Goal: Task Accomplishment & Management: Complete application form

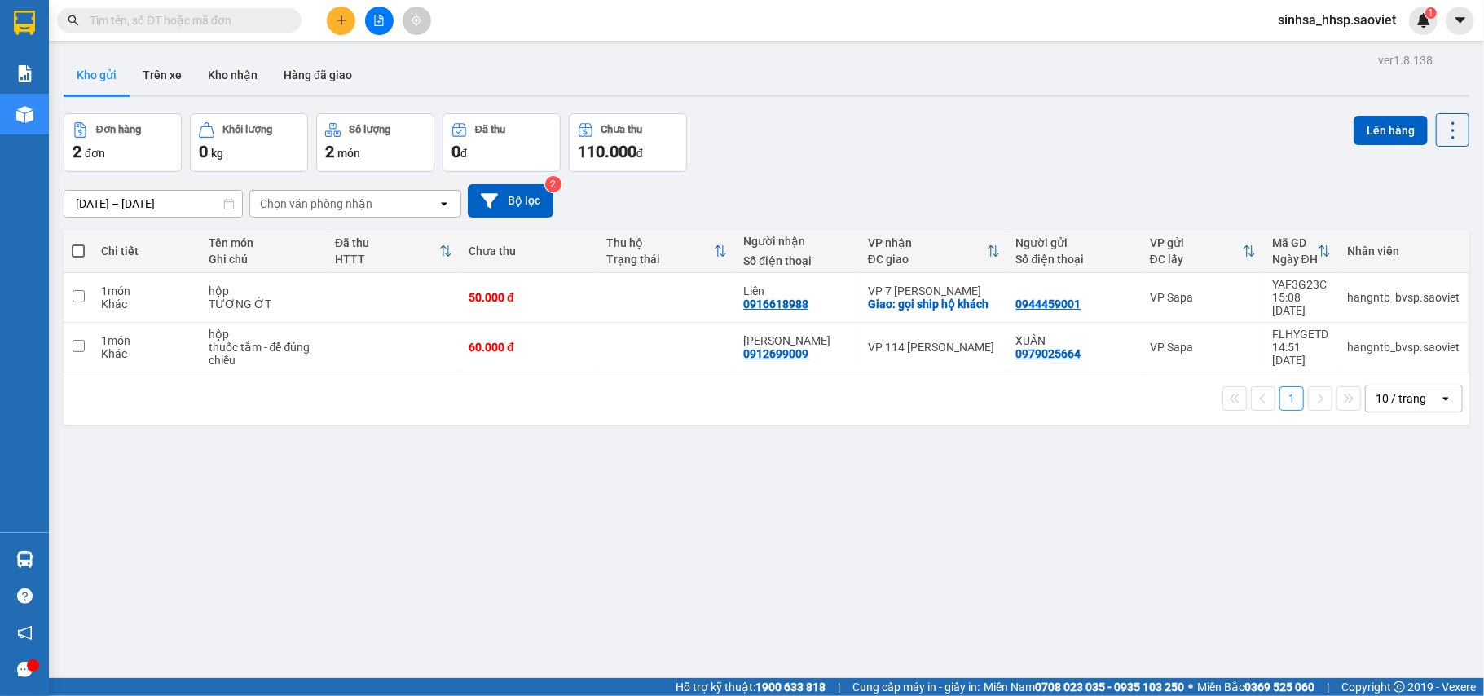
click at [341, 11] on button at bounding box center [341, 21] width 29 height 29
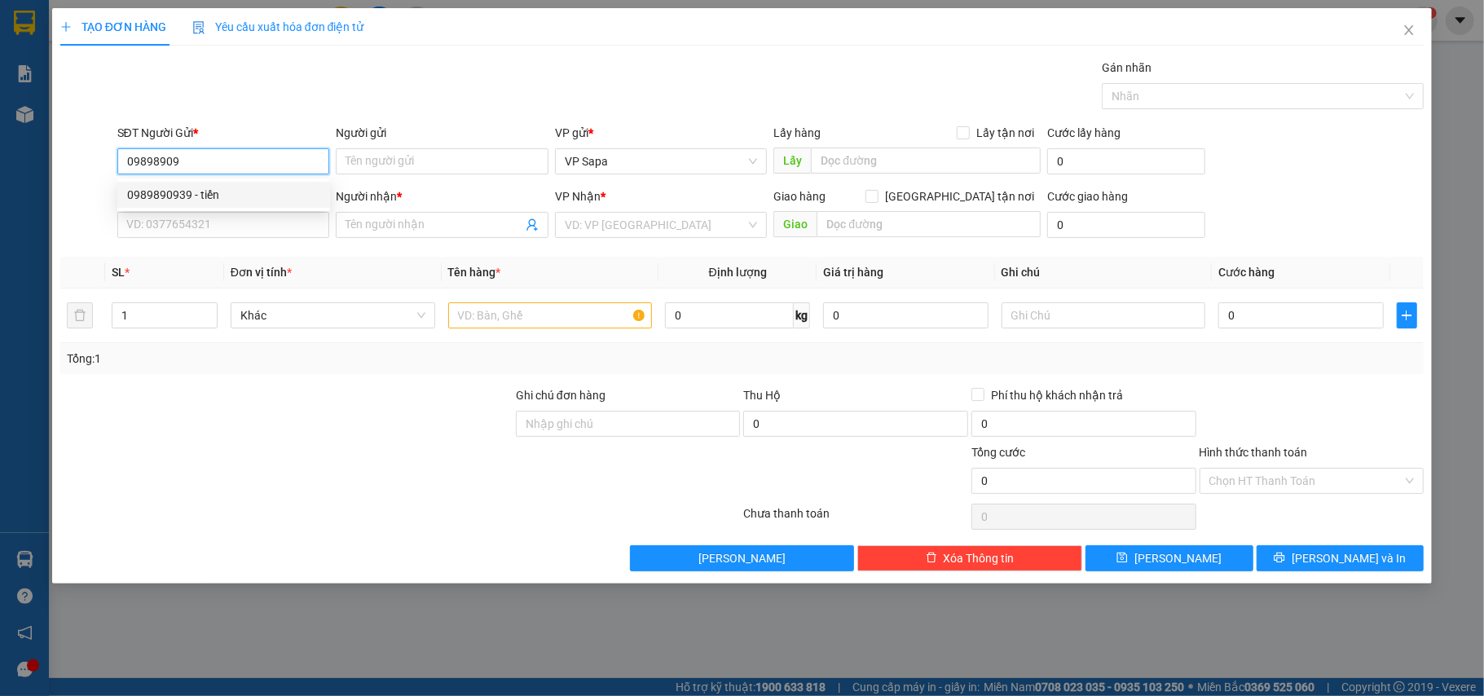
click at [196, 197] on div "0989890939 - tiến" at bounding box center [223, 195] width 193 height 18
type input "0989890939"
type input "tiến"
type input "0982242598"
type input "dũng"
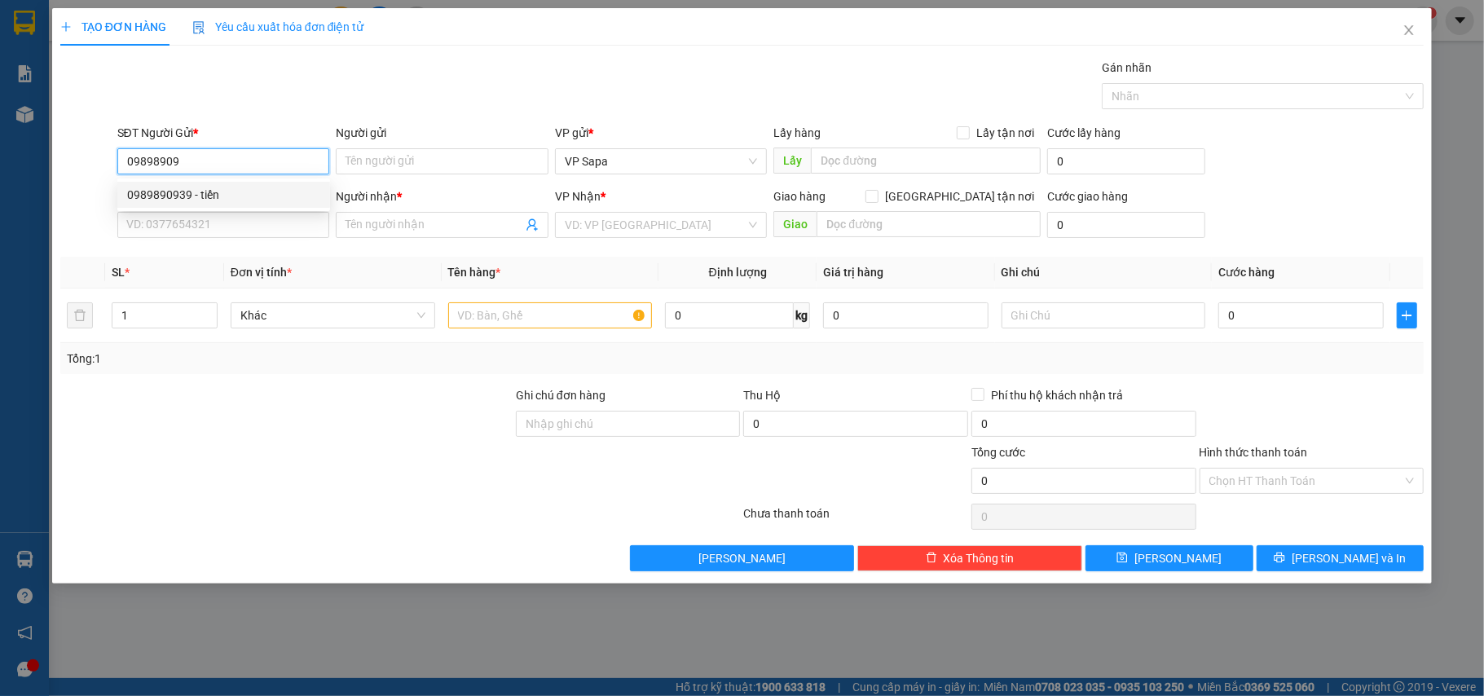
type input "bx phía bắc thanh hóa"
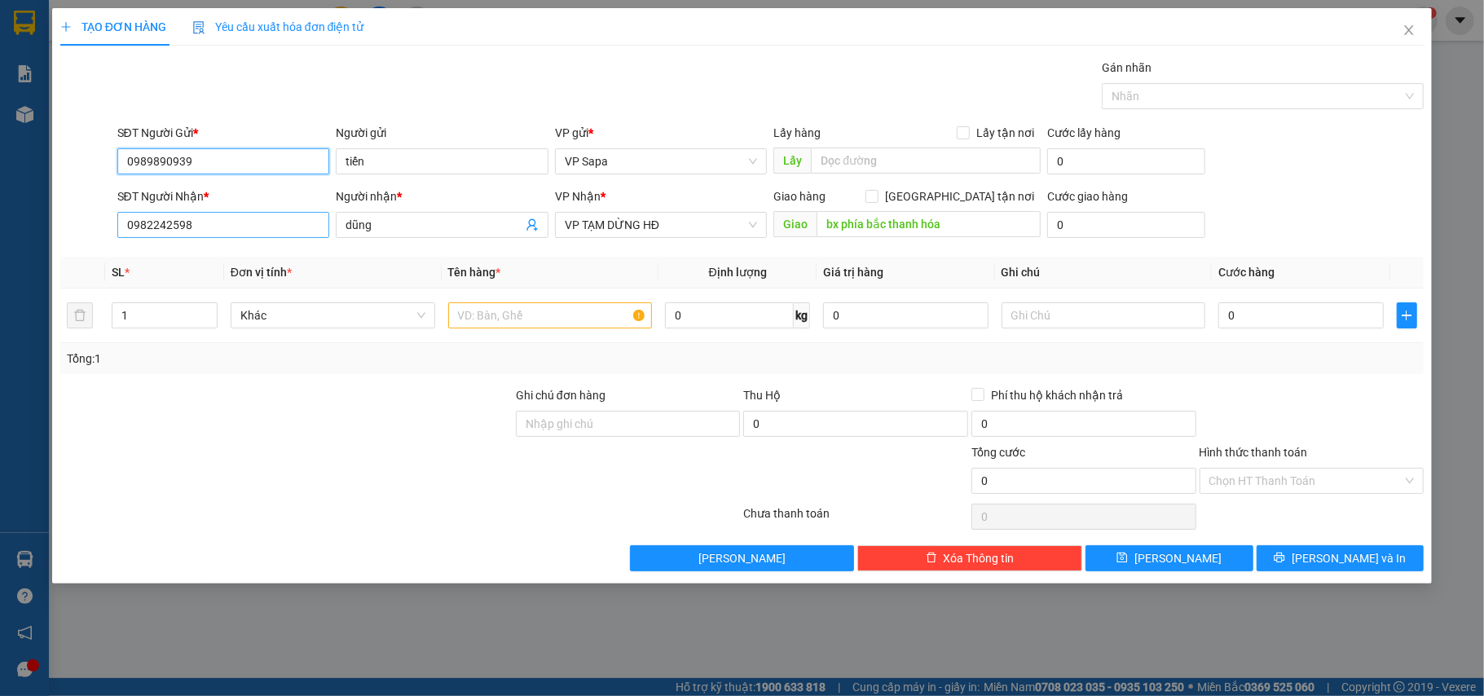
type input "0989890939"
drag, startPoint x: 192, startPoint y: 225, endPoint x: 0, endPoint y: 269, distance: 197.3
click at [0, 269] on div "TẠO ĐƠN HÀNG Yêu cầu xuất hóa đơn điện tử Transit Pickup Surcharge Ids Transit …" at bounding box center [742, 348] width 1484 height 696
type input "0904925566"
click at [161, 250] on div "0904925566" at bounding box center [223, 259] width 193 height 18
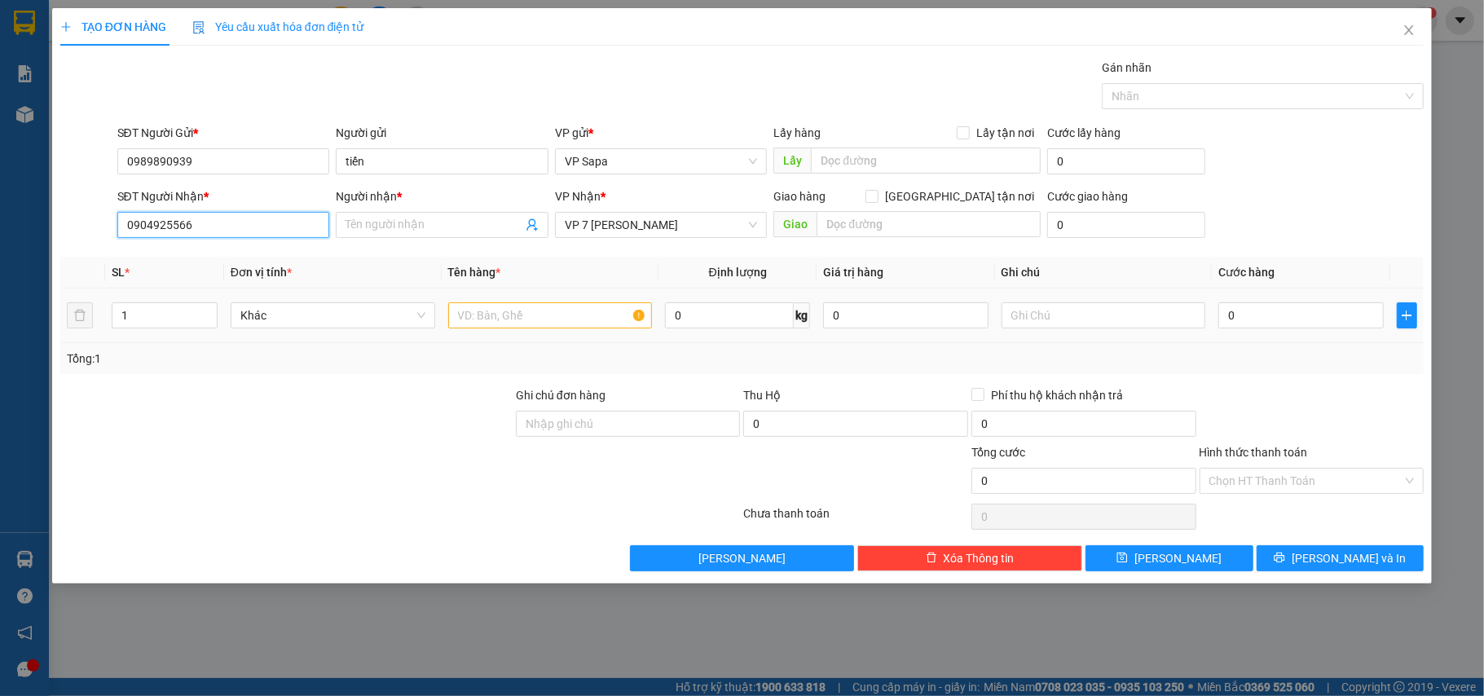
type input "0904925566"
click at [545, 324] on input "text" at bounding box center [550, 315] width 205 height 26
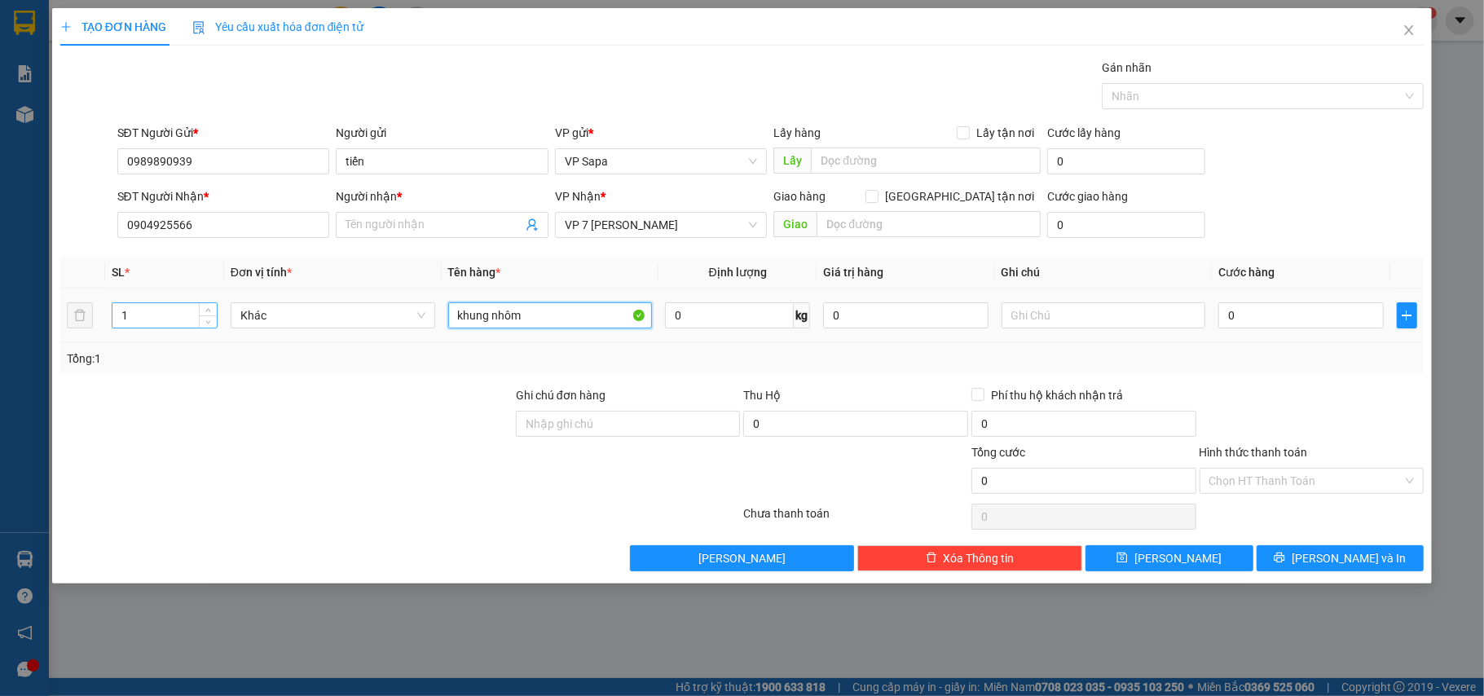
type input "khung nhôm"
drag, startPoint x: 181, startPoint y: 307, endPoint x: 56, endPoint y: 315, distance: 124.9
click at [59, 315] on div "TẠO ĐƠN HÀNG Yêu cầu xuất hóa đơn điện tử Transit Pickup Surcharge Ids Transit …" at bounding box center [742, 295] width 1380 height 575
type input "2"
click at [1059, 306] on input "text" at bounding box center [1103, 315] width 205 height 26
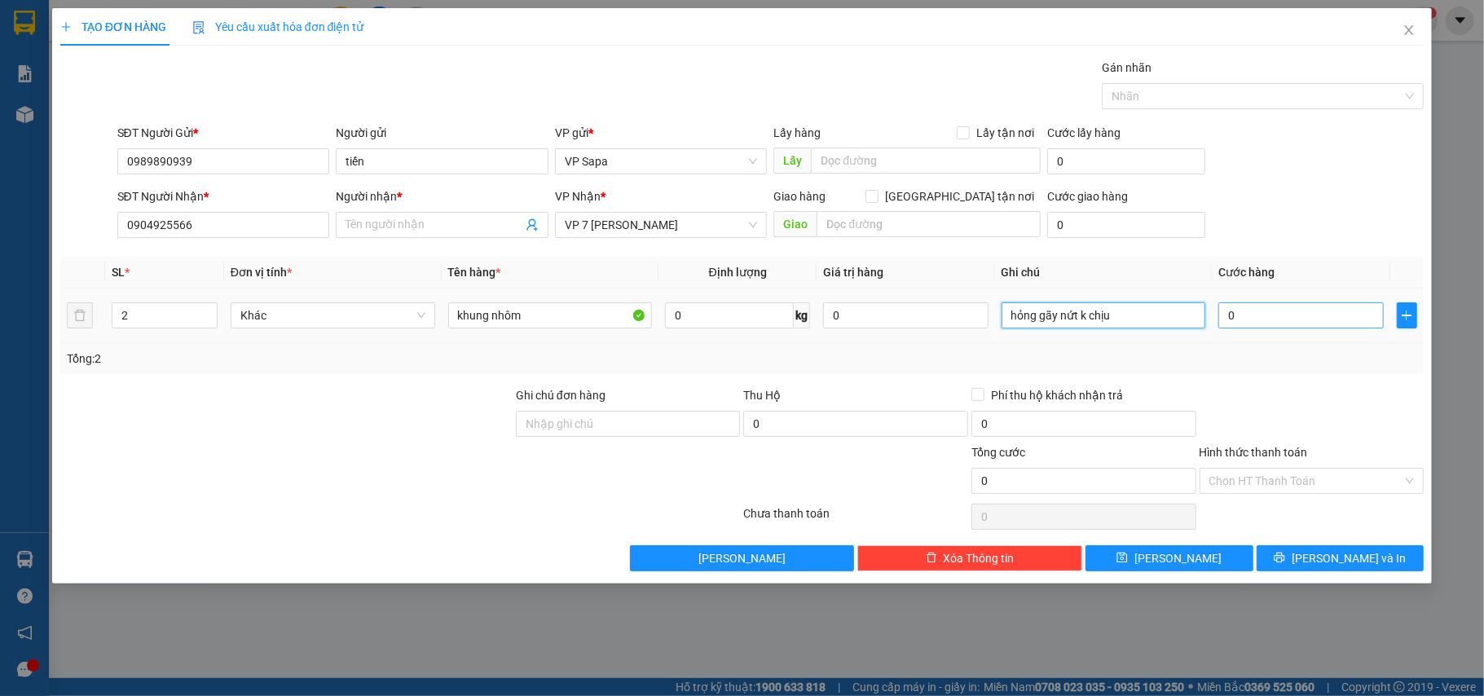
type input "hỏng gãy nứt k chịu"
click at [1268, 313] on input "0" at bounding box center [1300, 315] width 165 height 26
type input "2"
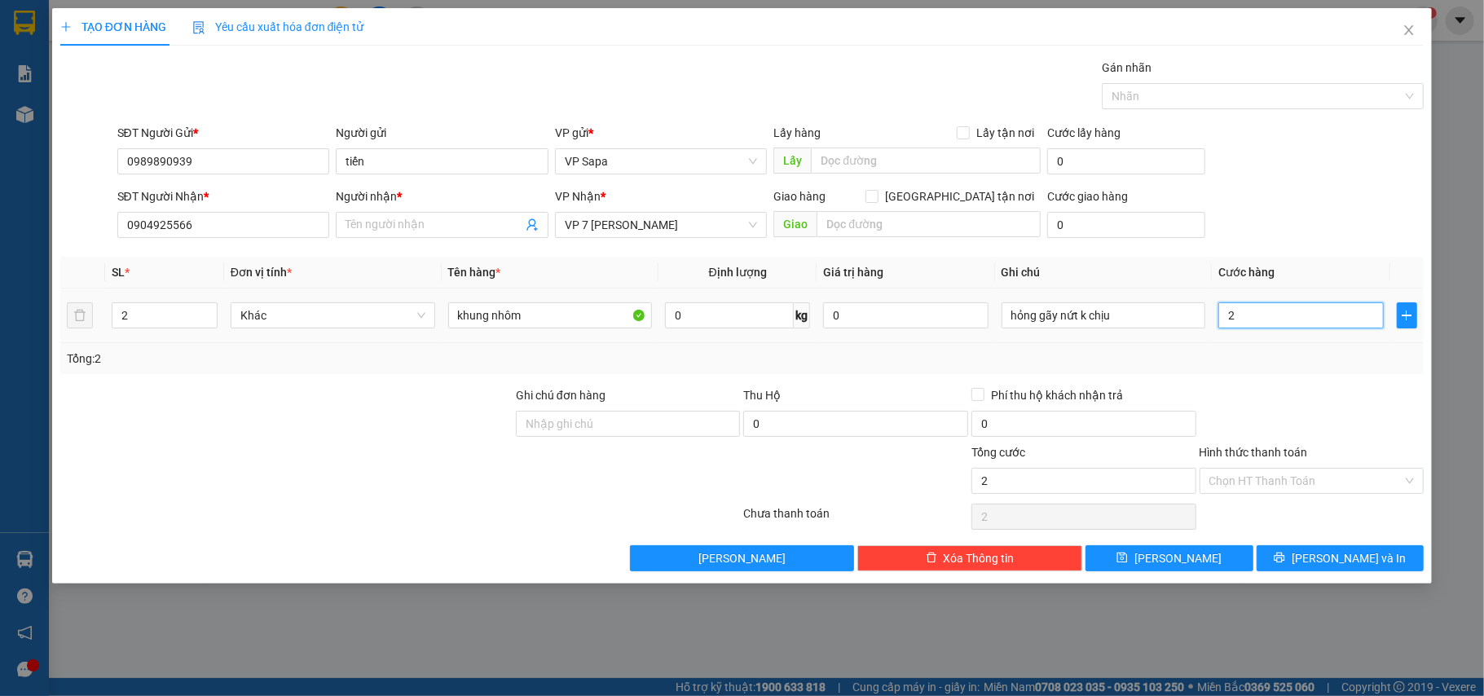
type input "25"
type input "250"
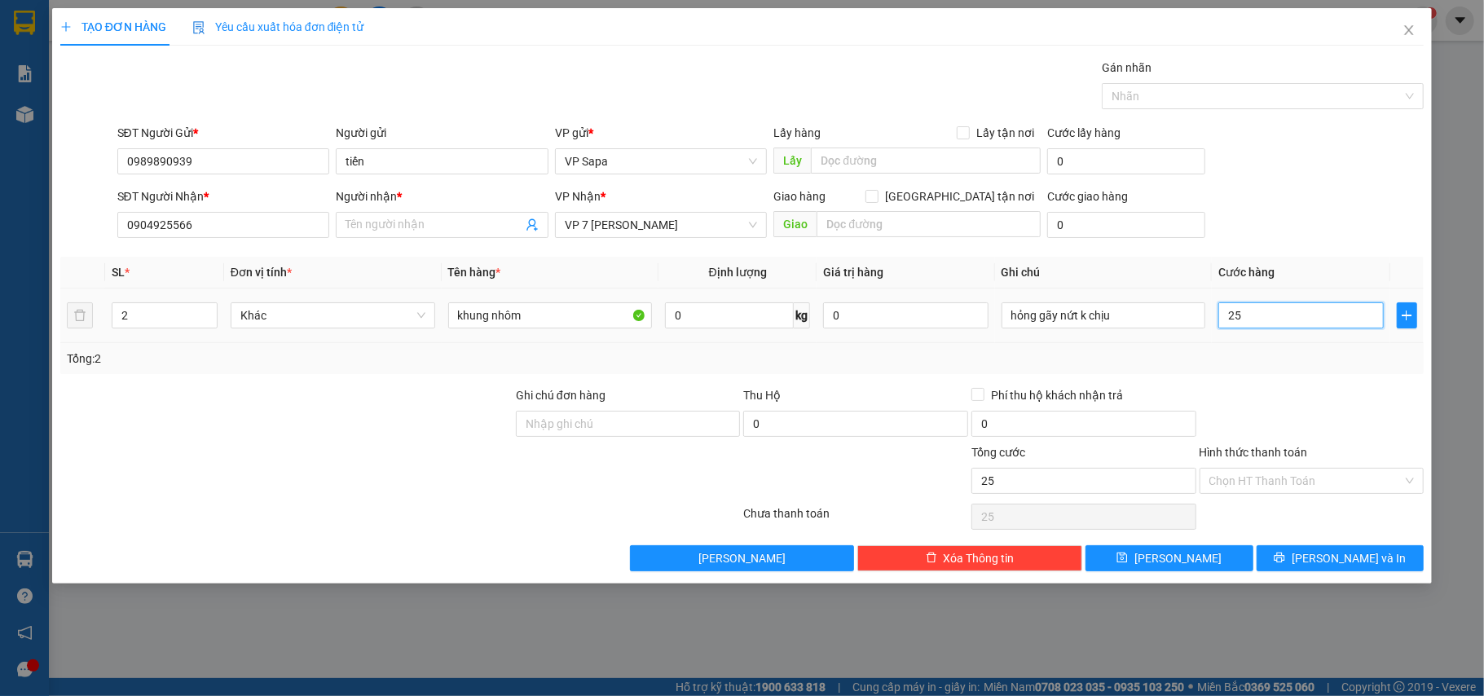
type input "250"
click at [1320, 386] on div "Transit Pickup Surcharge Ids Transit Deliver Surcharge Ids Transit Deliver Surc…" at bounding box center [742, 315] width 1364 height 512
type input "250.000"
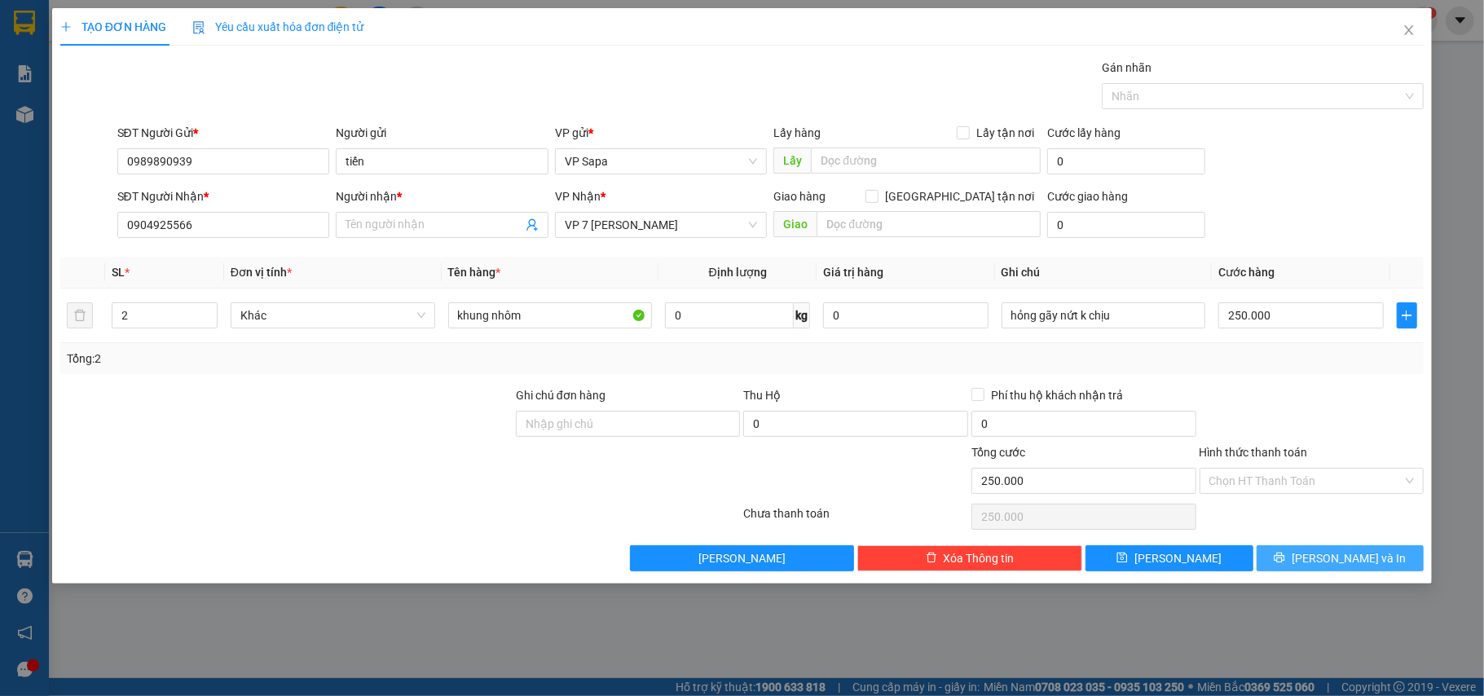
click at [1333, 554] on span "[PERSON_NAME] và In" at bounding box center [1348, 558] width 114 height 18
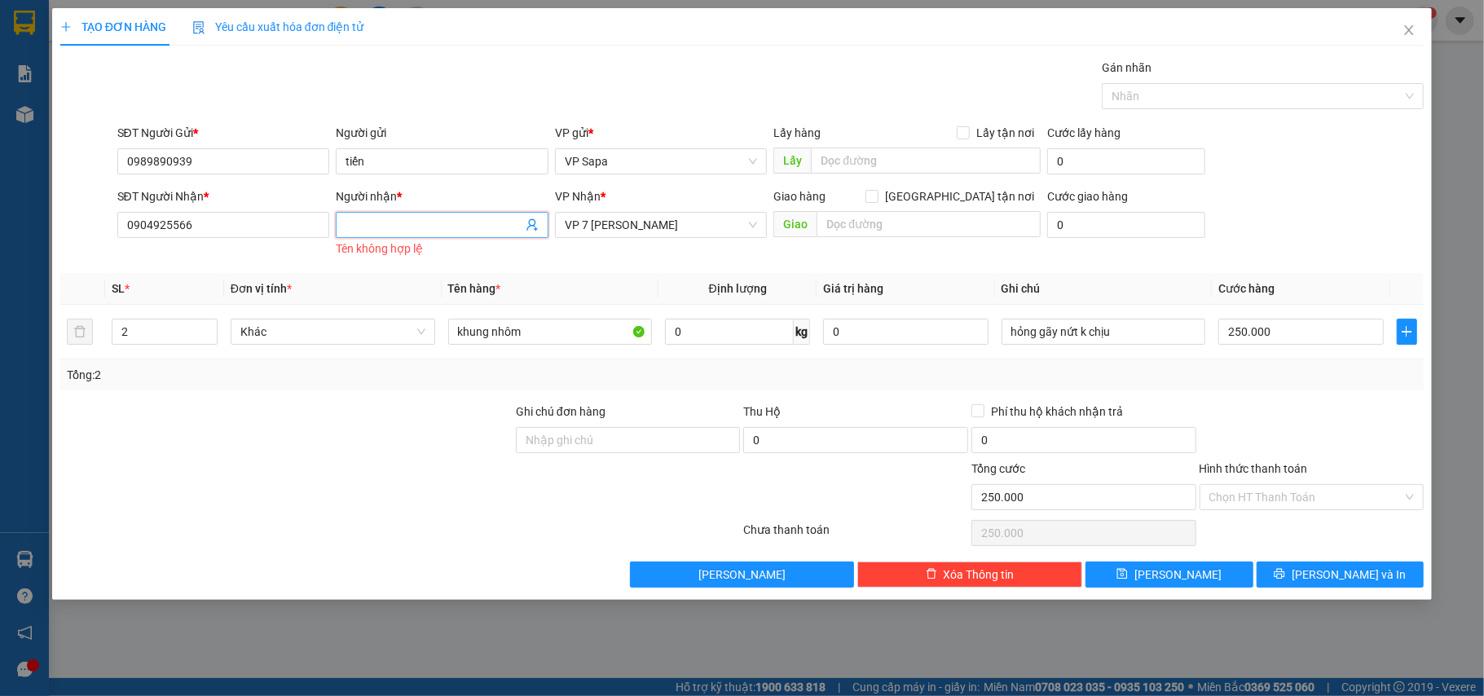
click at [447, 228] on input "Người nhận *" at bounding box center [433, 225] width 177 height 18
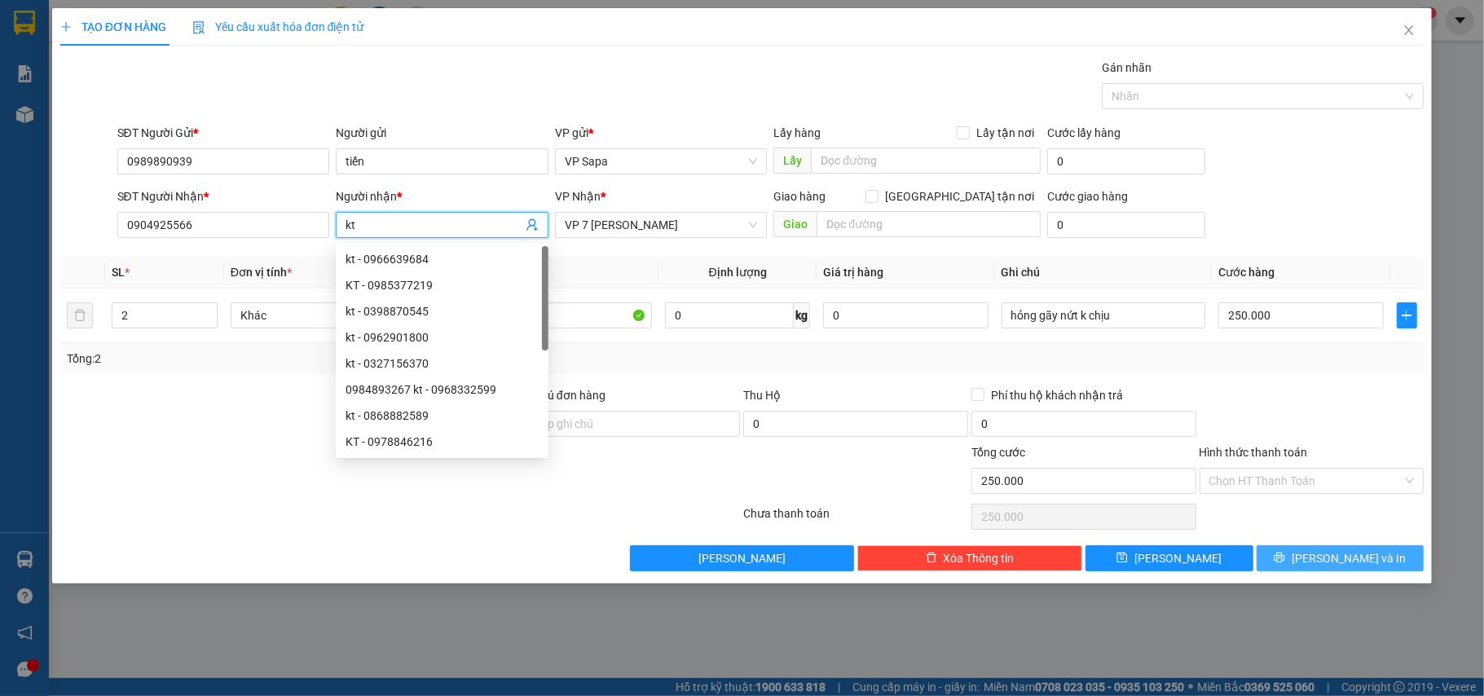
type input "kt"
click at [1353, 557] on span "[PERSON_NAME] và In" at bounding box center [1348, 558] width 114 height 18
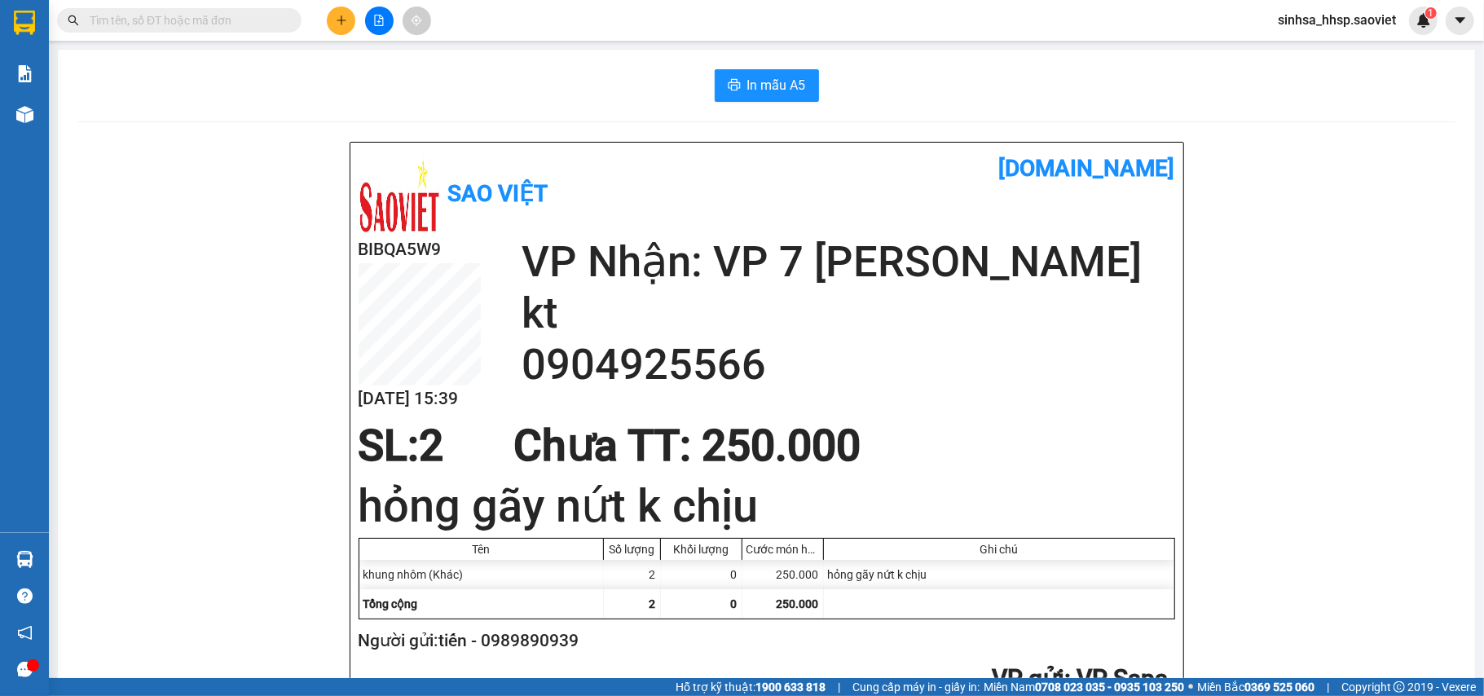
click at [253, 8] on span at bounding box center [179, 20] width 244 height 24
click at [249, 16] on input "text" at bounding box center [186, 20] width 192 height 18
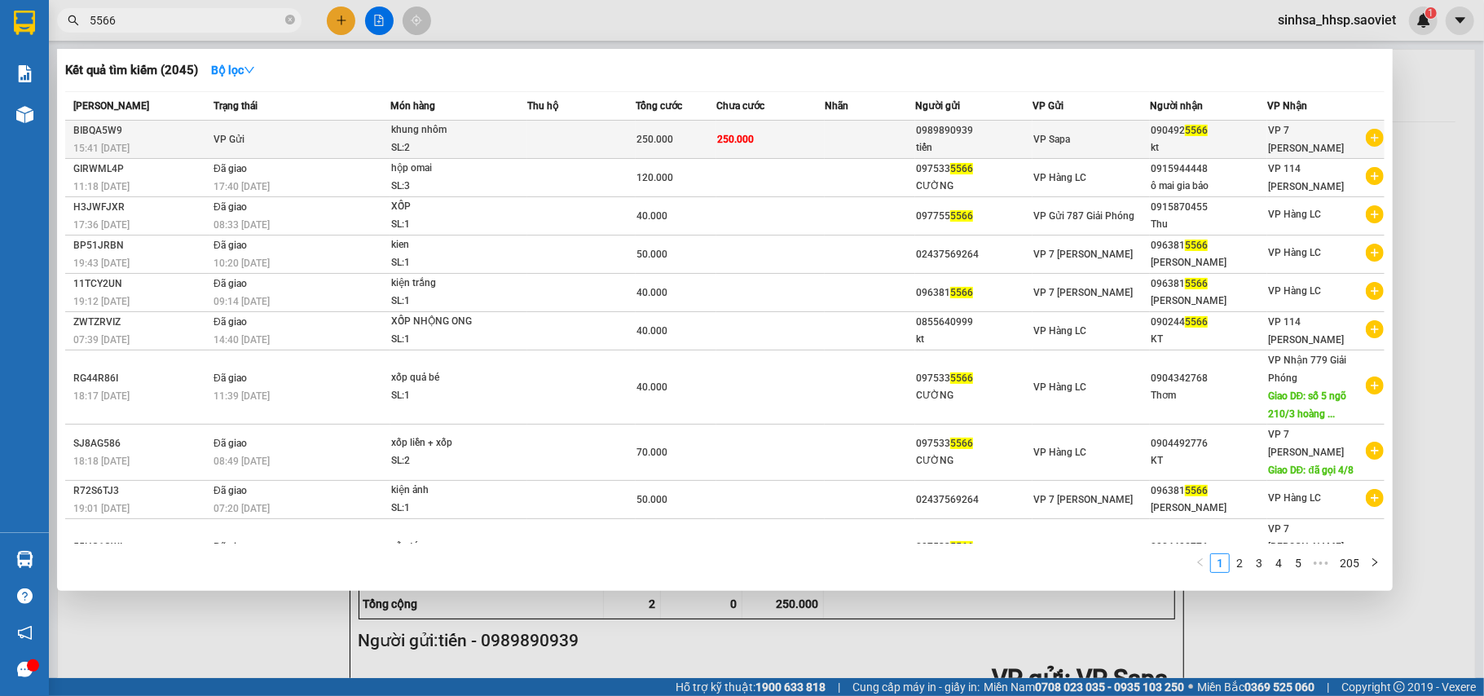
type input "5566"
click at [842, 139] on td at bounding box center [870, 140] width 90 height 38
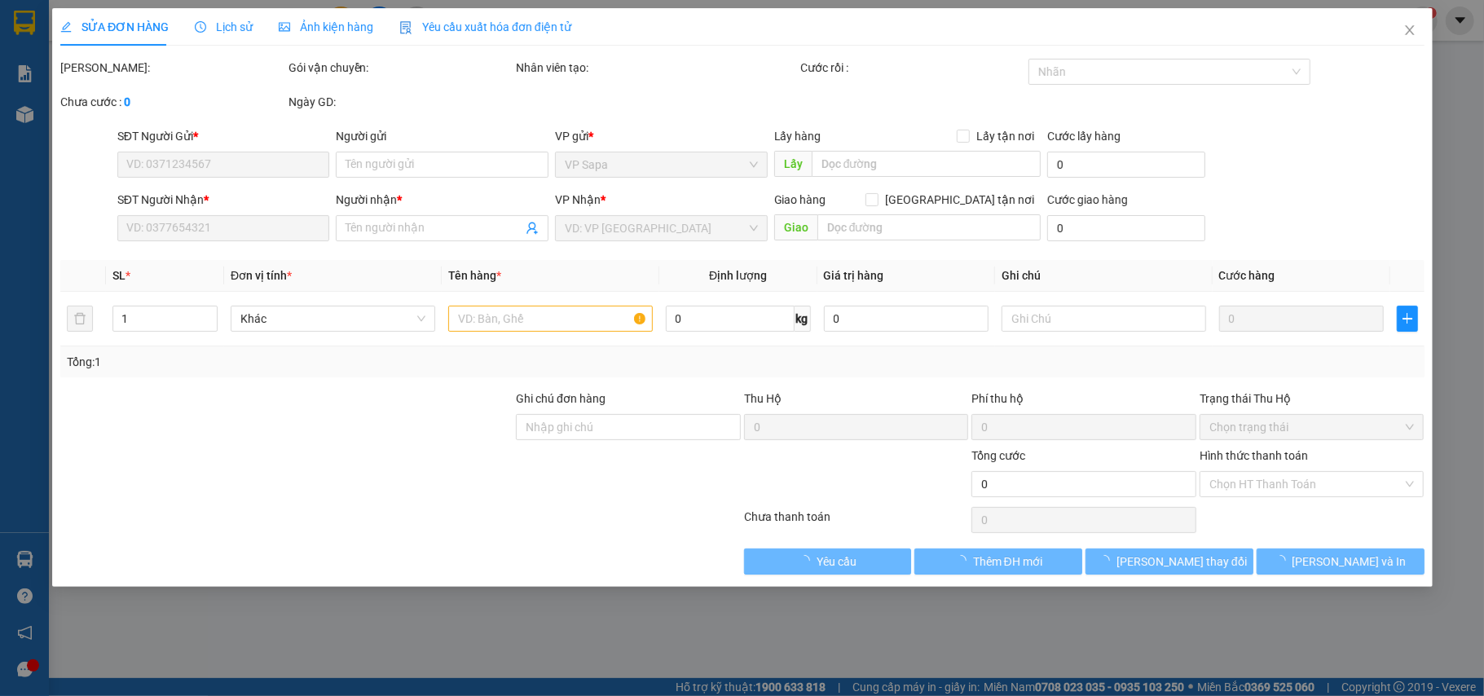
type input "0989890939"
type input "tiến"
type input "0904925566"
type input "kt"
type input "250.000"
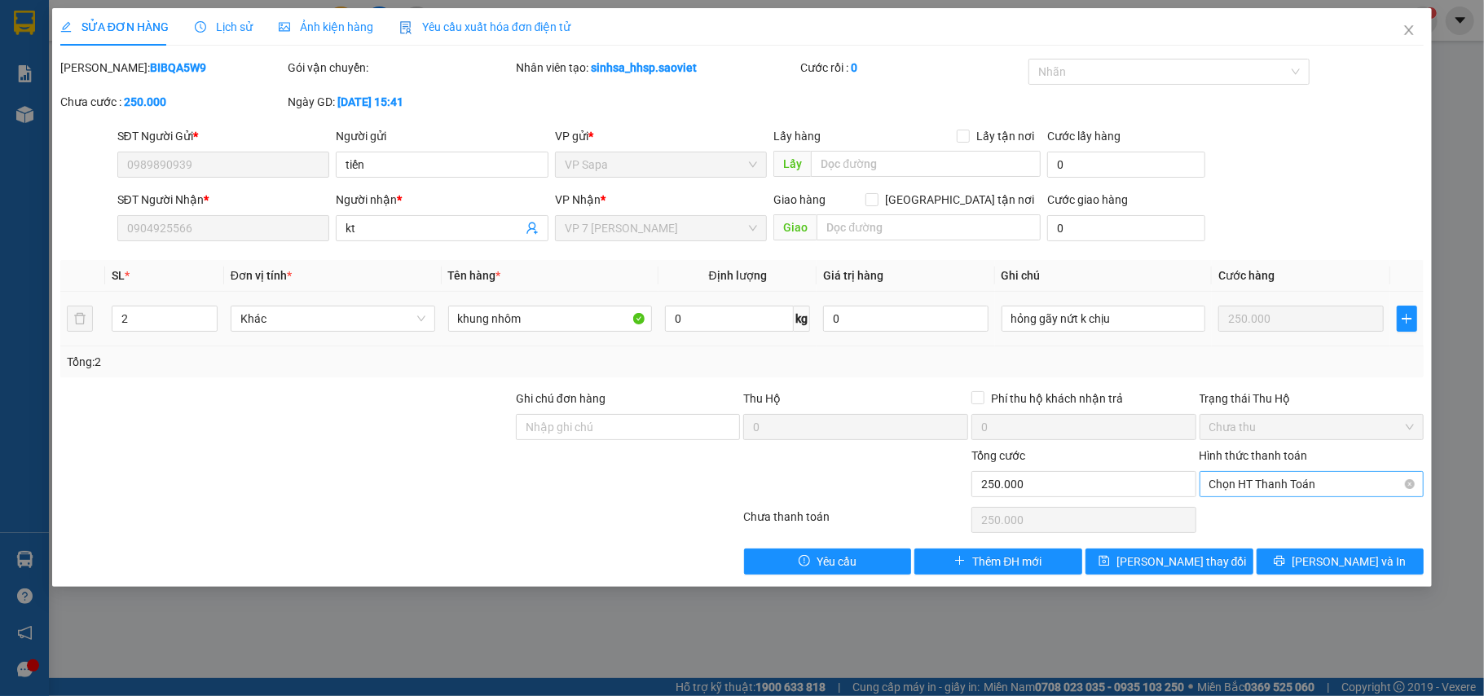
click at [1234, 487] on span "Chọn HT Thanh Toán" at bounding box center [1311, 484] width 205 height 24
click at [1247, 571] on div "Chuyển khoản" at bounding box center [1311, 570] width 205 height 18
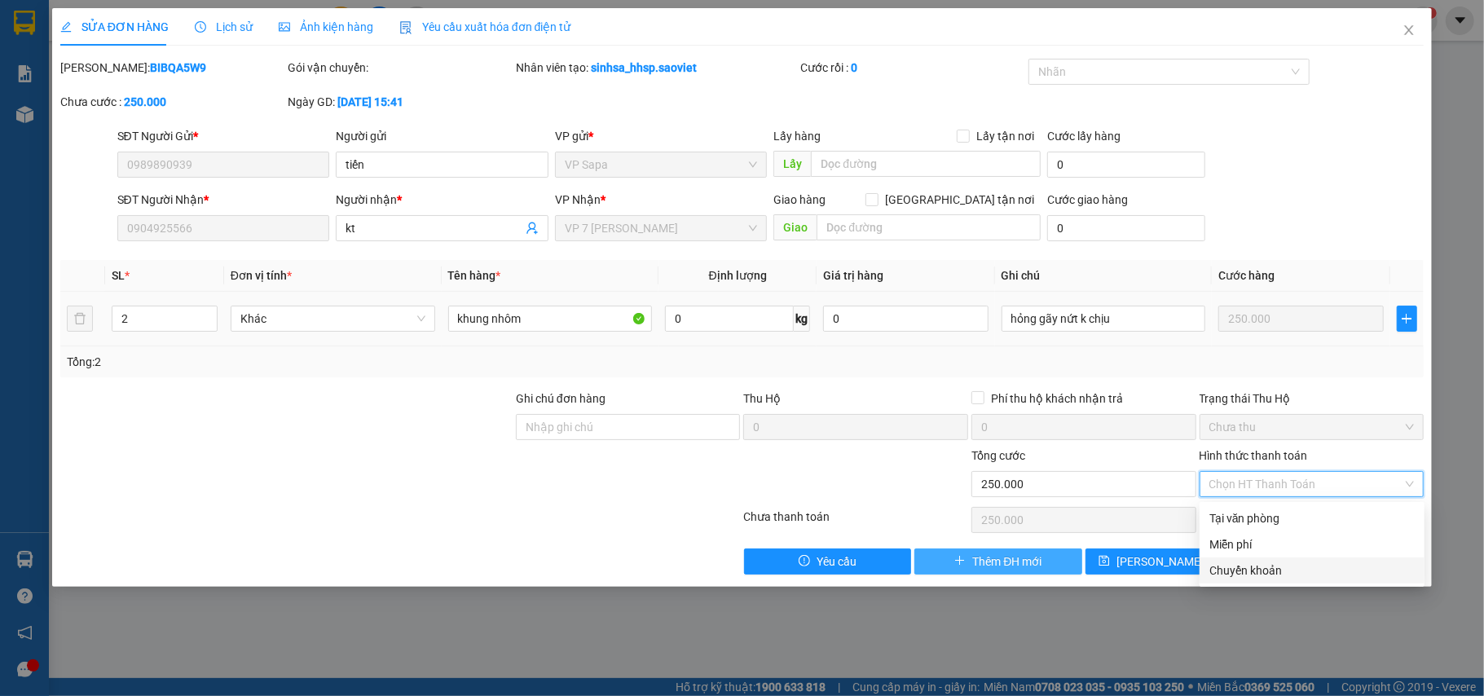
type input "0"
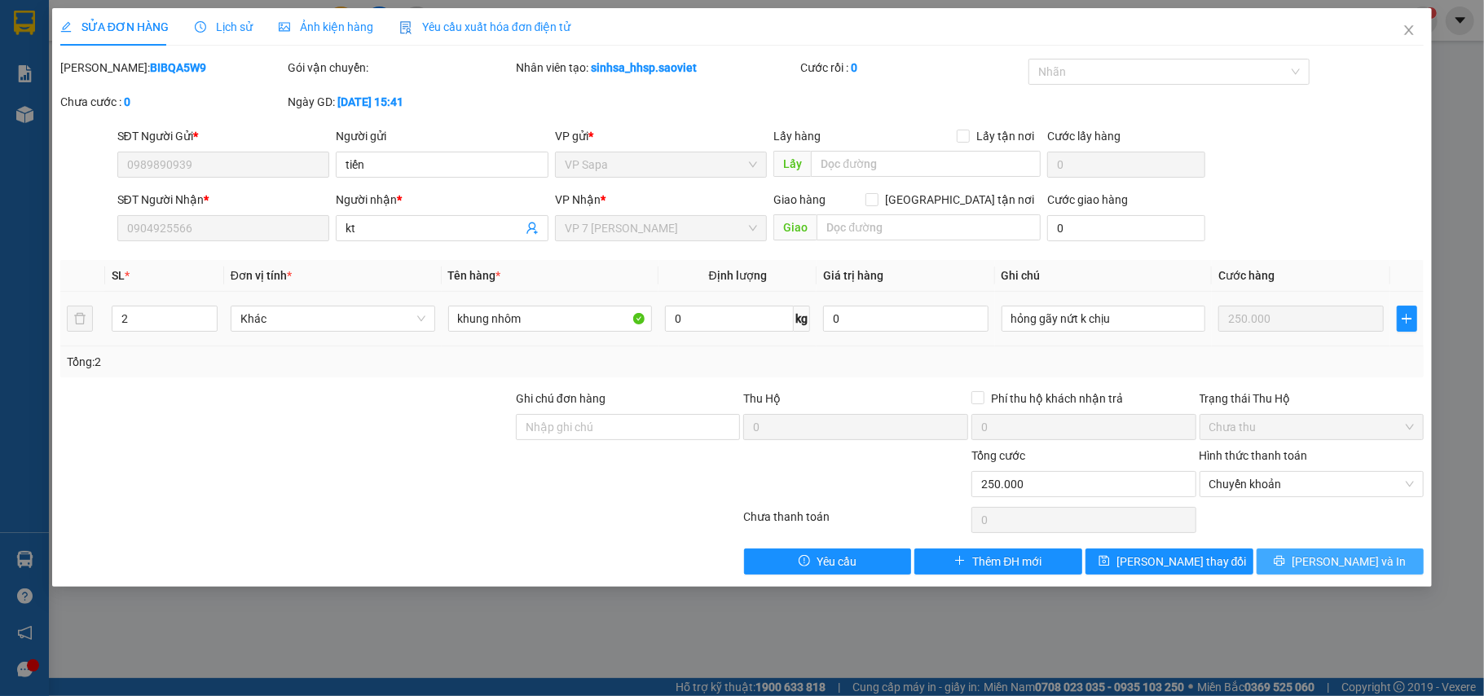
click at [1275, 556] on button "[PERSON_NAME] và In" at bounding box center [1340, 561] width 168 height 26
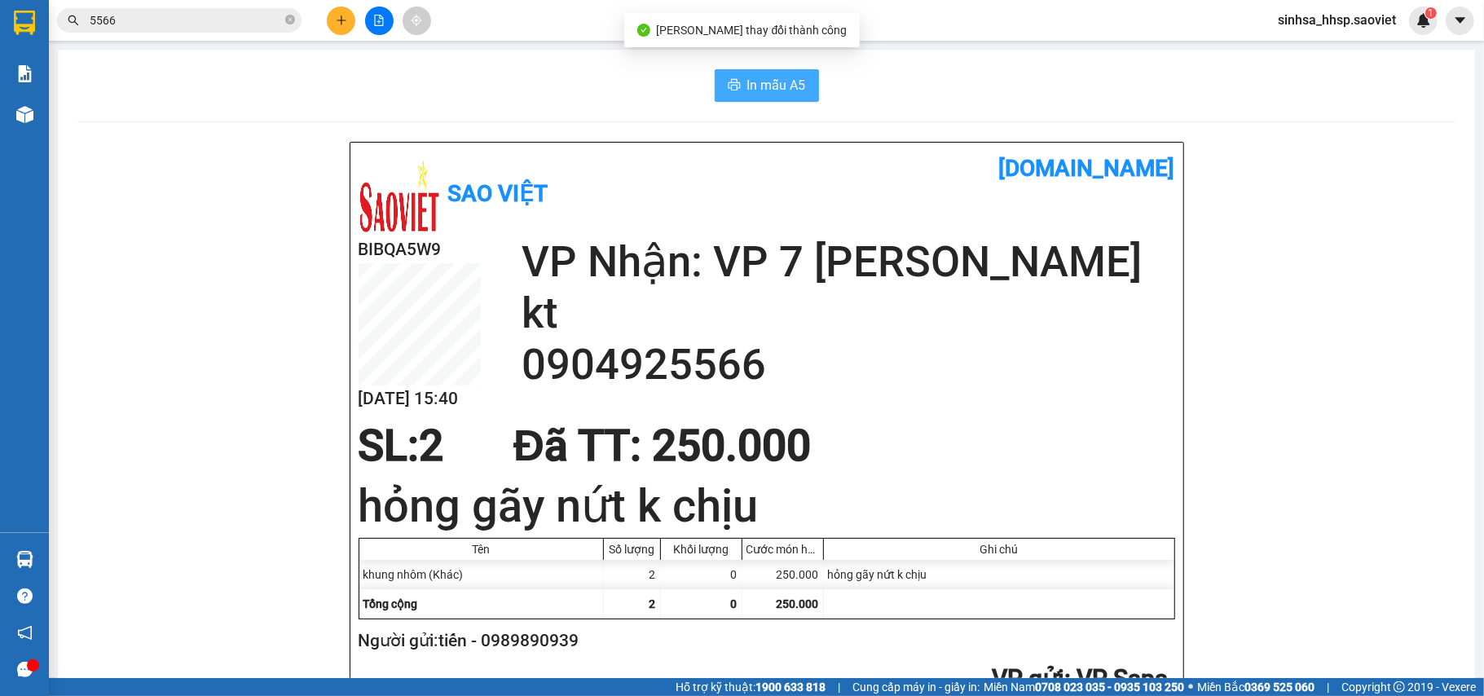
click at [786, 73] on button "In mẫu A5" at bounding box center [767, 85] width 104 height 33
click at [724, 69] on div "In mẫu A5 Sao Việt [DOMAIN_NAME] BIBQA5W9 [DATE] 15:41 VP Nhận: VP 7 [PERSON_NA…" at bounding box center [766, 703] width 1417 height 1306
click at [758, 72] on button "In mẫu A5" at bounding box center [767, 85] width 104 height 33
